Goal: Task Accomplishment & Management: Manage account settings

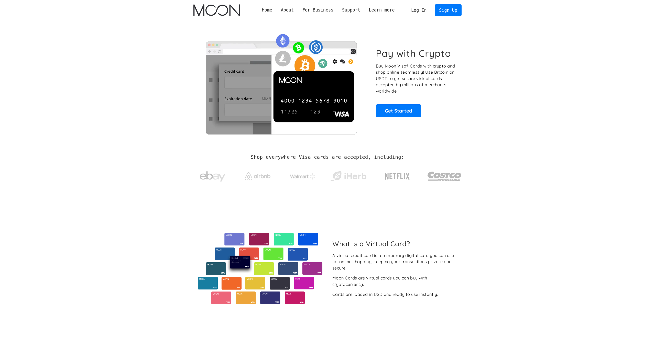
click at [421, 11] on link "Log In" at bounding box center [419, 10] width 24 height 11
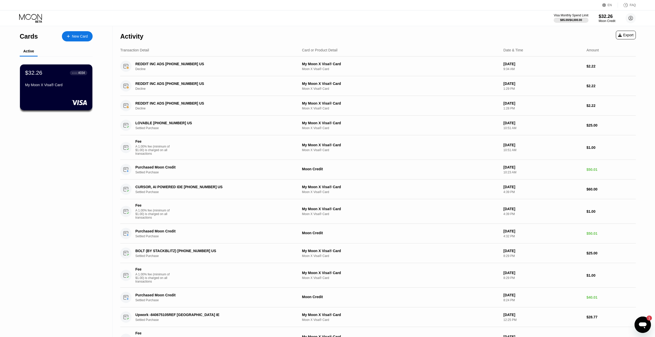
click at [642, 322] on icon "Open messaging window, 1 unread message" at bounding box center [642, 324] width 9 height 9
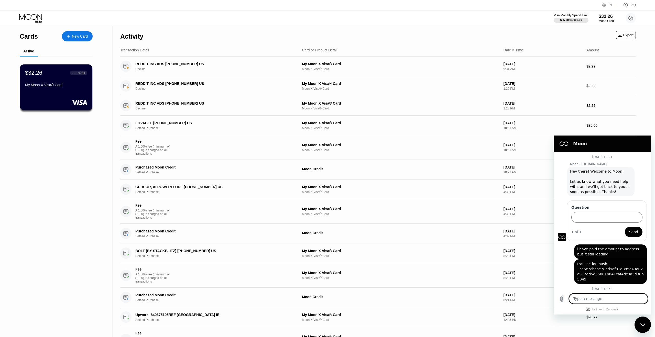
scroll to position [473, 0]
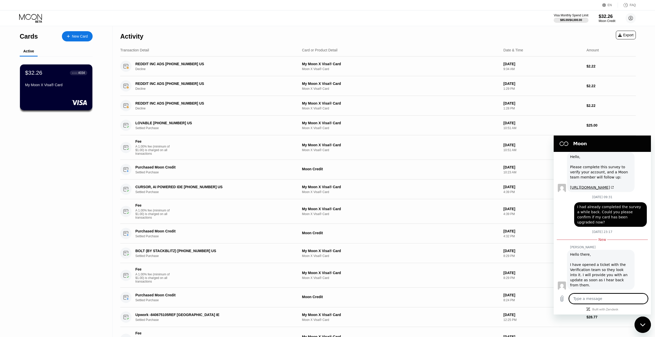
click at [607, 299] on textarea at bounding box center [608, 299] width 79 height 10
click at [643, 321] on div "Close messaging window" at bounding box center [642, 324] width 15 height 15
type textarea "x"
